Goal: Information Seeking & Learning: Learn about a topic

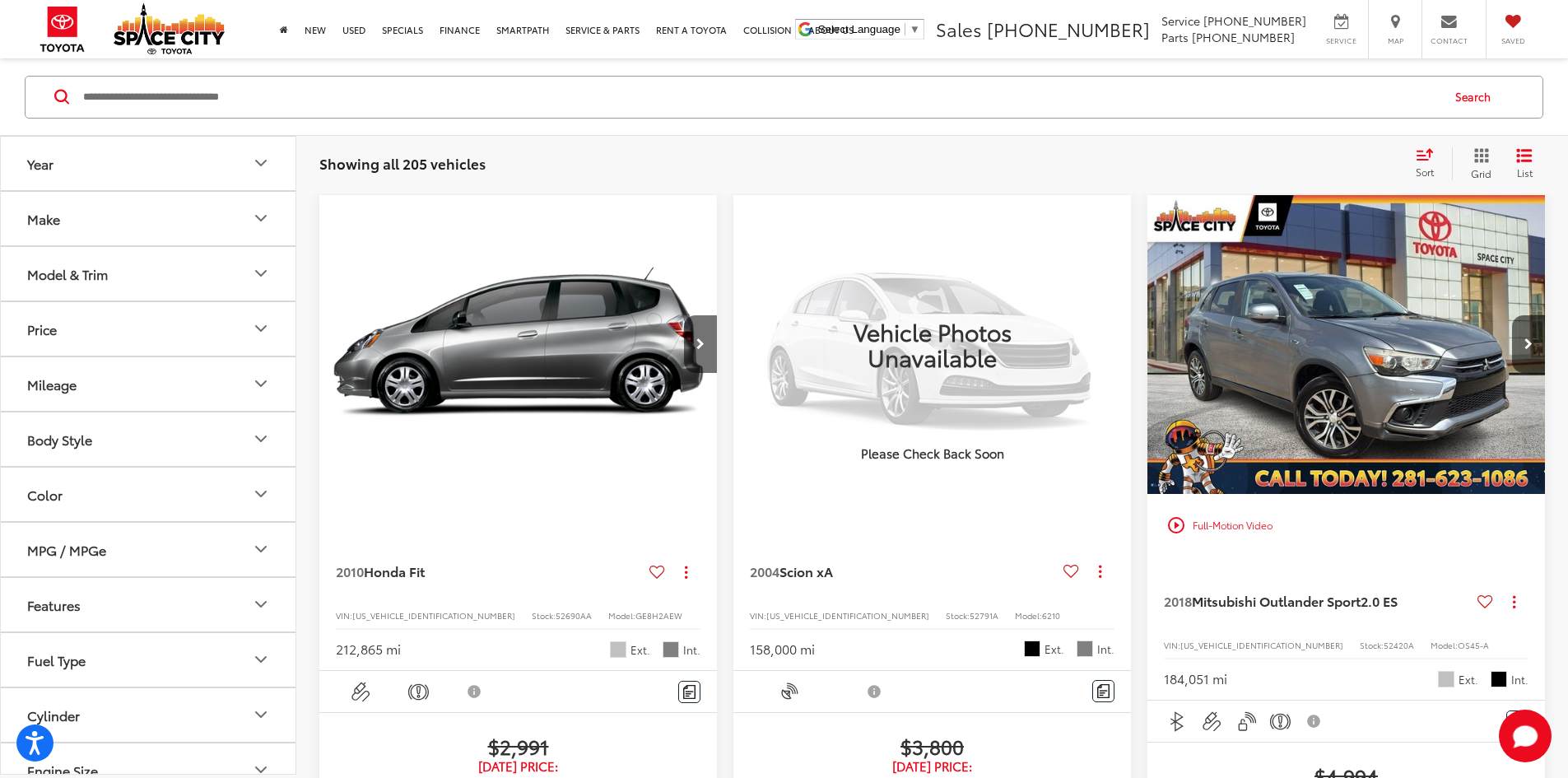
scroll to position [135, 0]
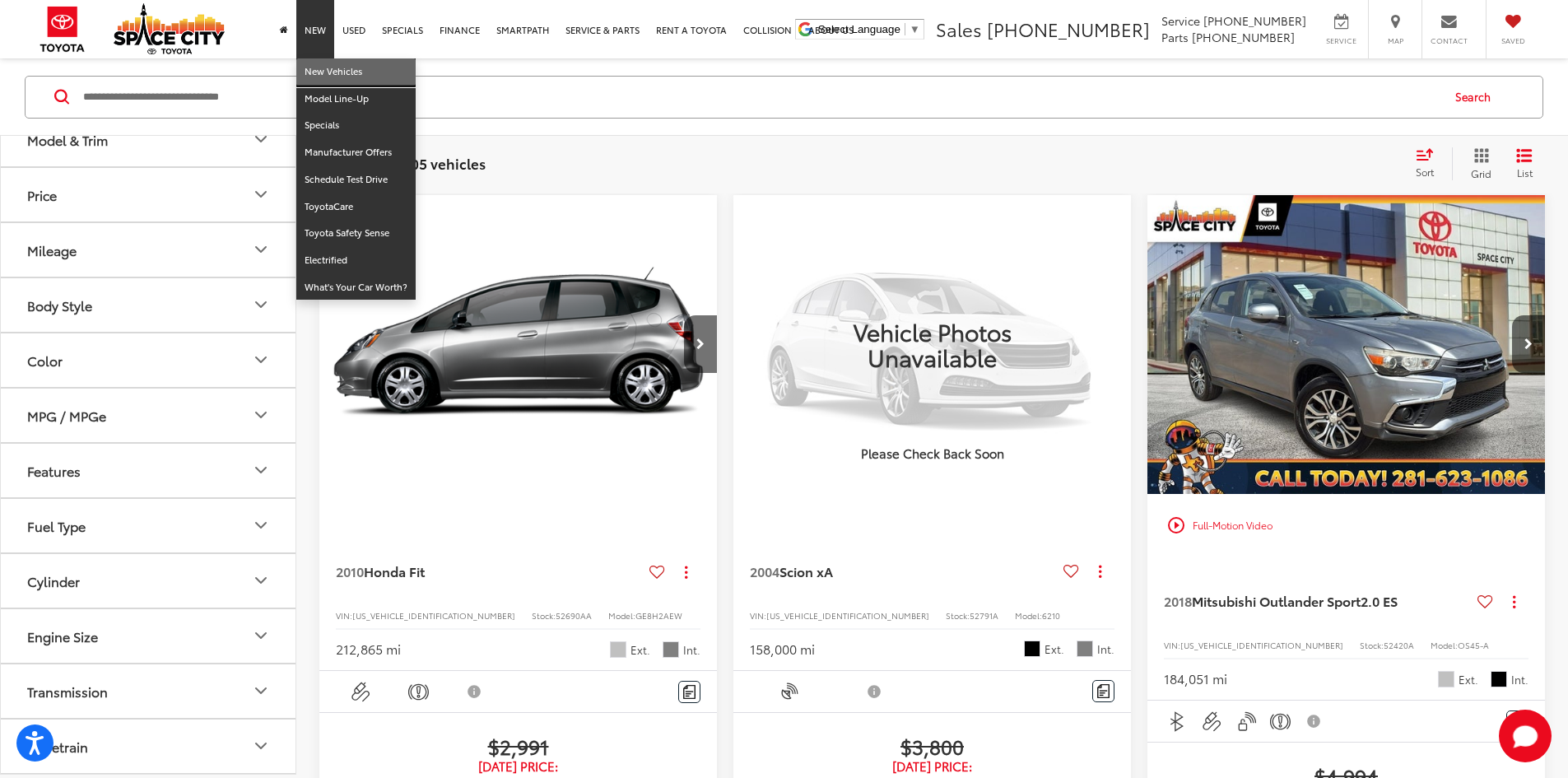
click at [320, 71] on link "New Vehicles" at bounding box center [356, 71] width 119 height 27
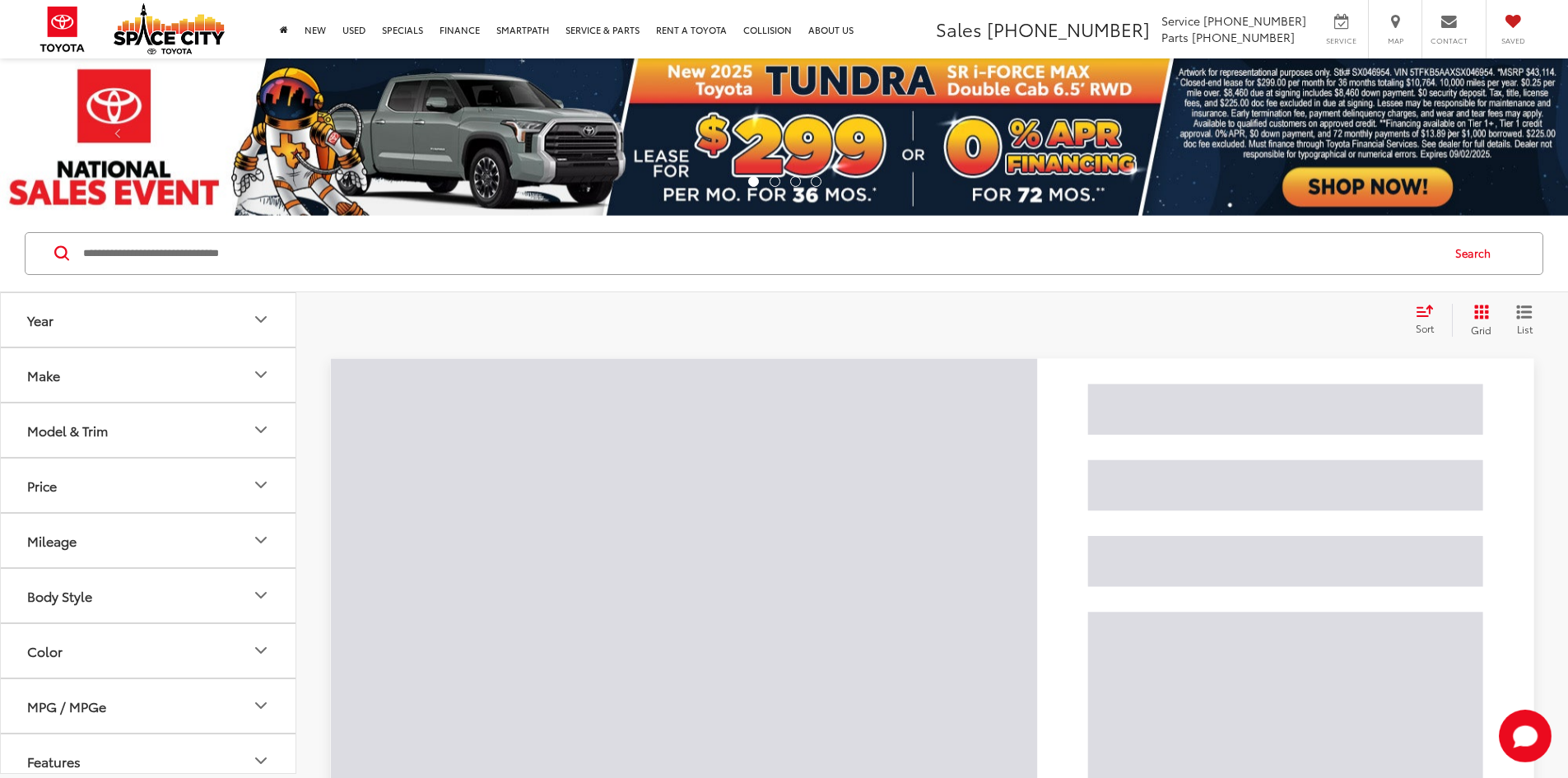
drag, startPoint x: 200, startPoint y: 250, endPoint x: 228, endPoint y: 247, distance: 28.2
click at [198, 251] on input "Search by Make, Model, or Keyword" at bounding box center [760, 253] width 1358 height 40
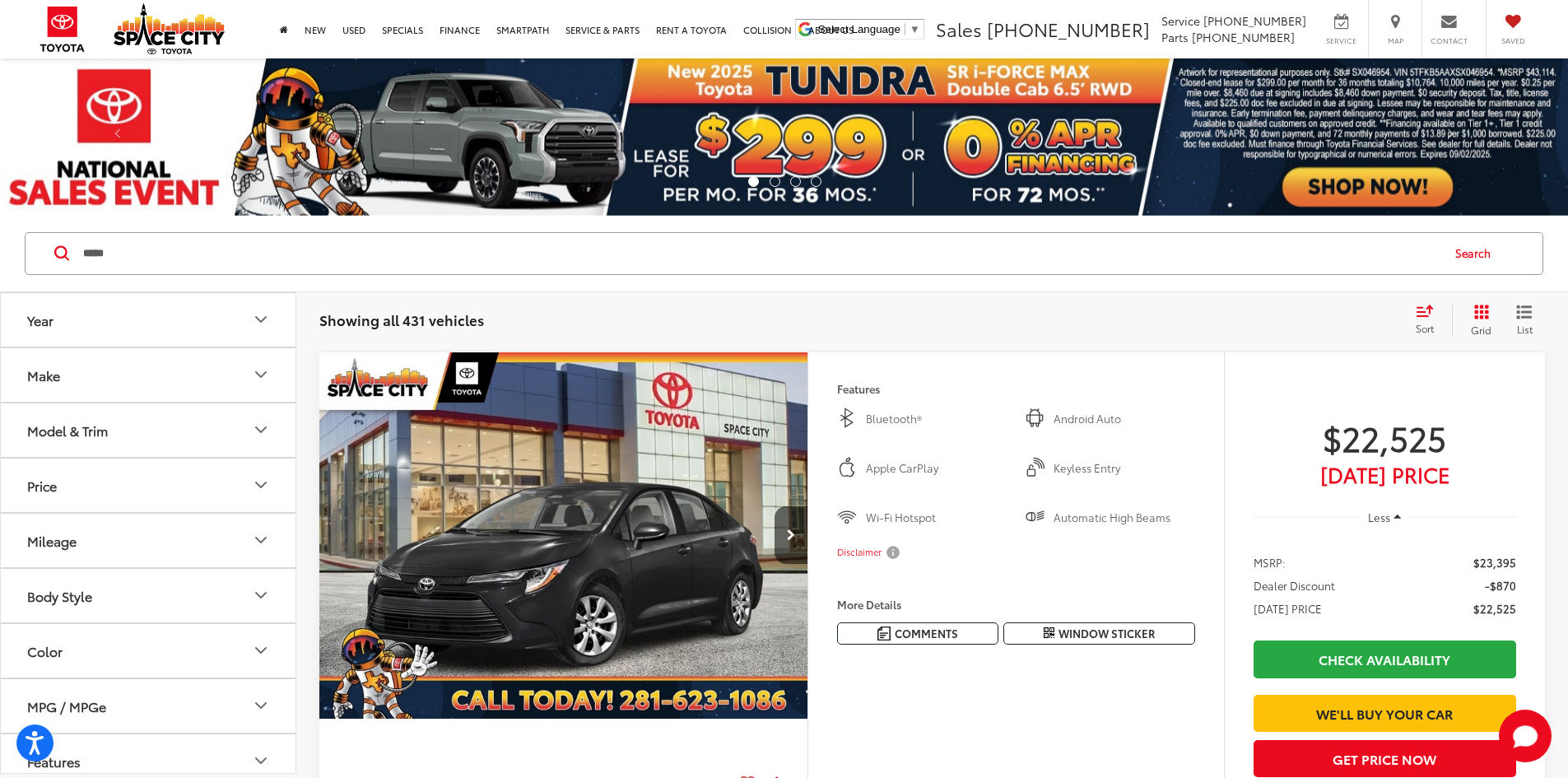
type input "*****"
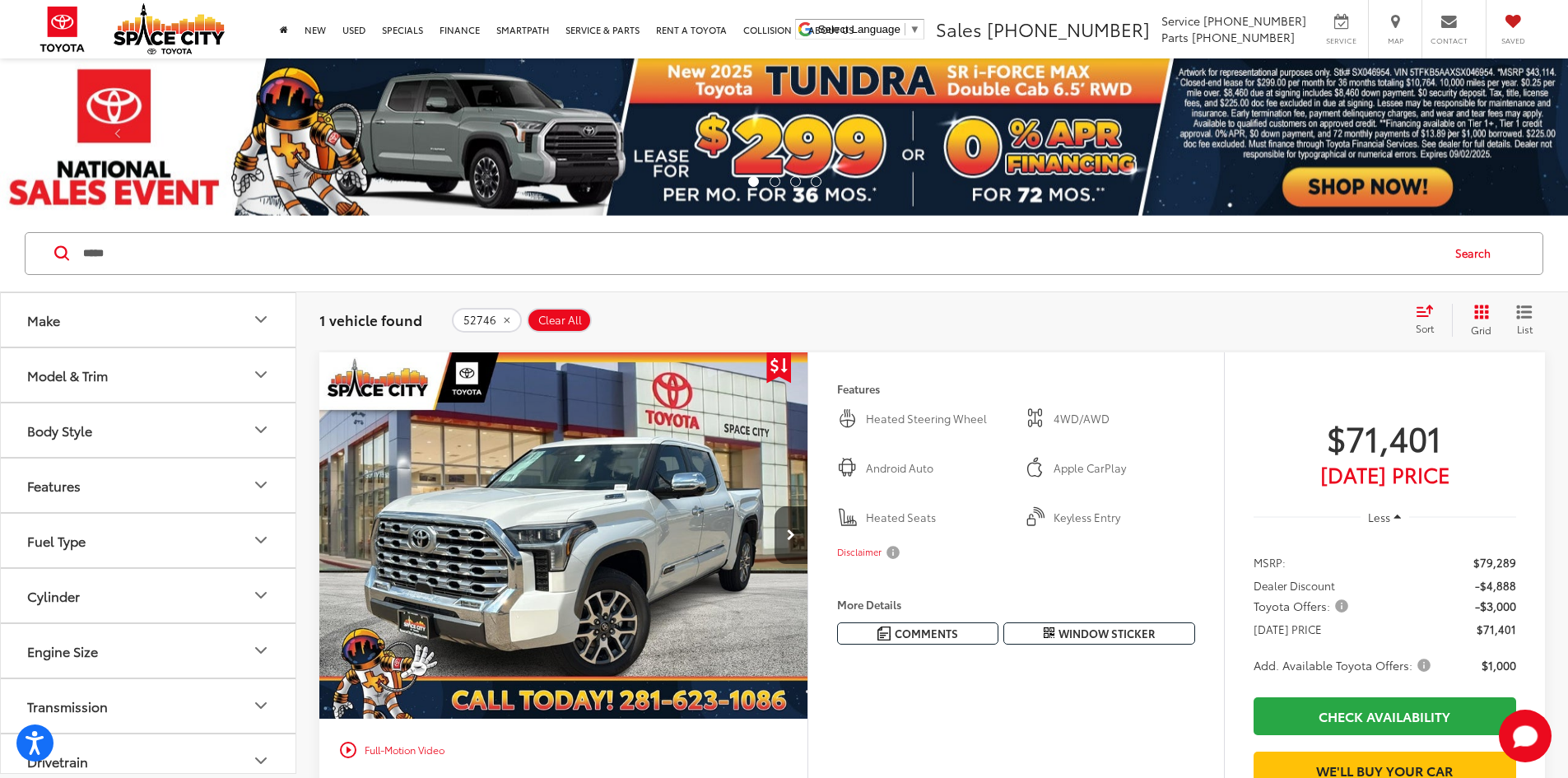
click at [565, 323] on span "Clear All" at bounding box center [560, 320] width 44 height 13
